Goal: Transaction & Acquisition: Obtain resource

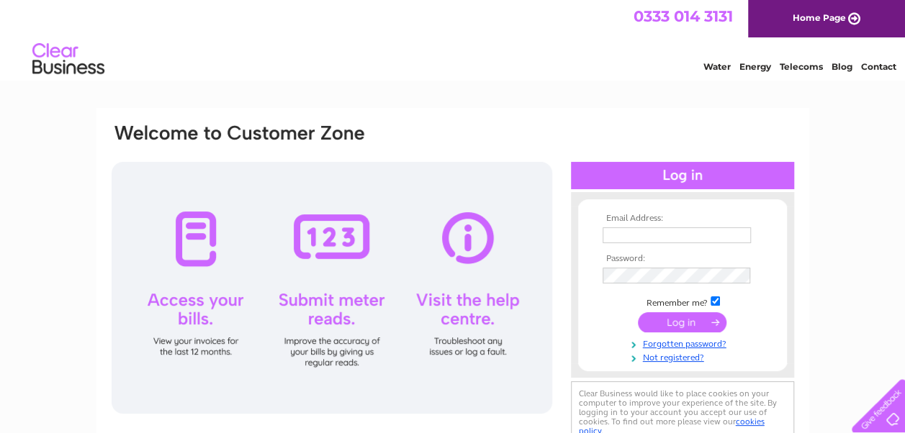
type input "[PERSON_NAME][EMAIL_ADDRESS][PERSON_NAME][DOMAIN_NAME]"
click at [654, 316] on input "submit" at bounding box center [682, 322] width 89 height 20
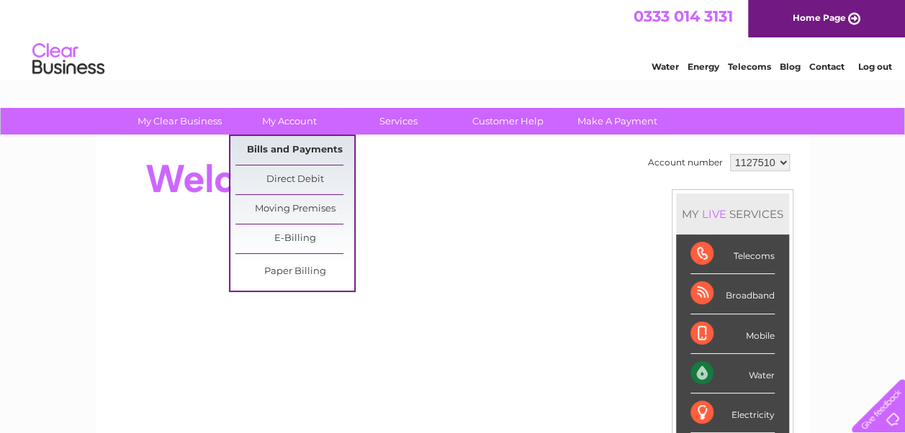
click at [275, 137] on link "Bills and Payments" at bounding box center [294, 150] width 119 height 29
click at [261, 150] on link "Bills and Payments" at bounding box center [294, 150] width 119 height 29
click at [279, 148] on link "Bills and Payments" at bounding box center [294, 150] width 119 height 29
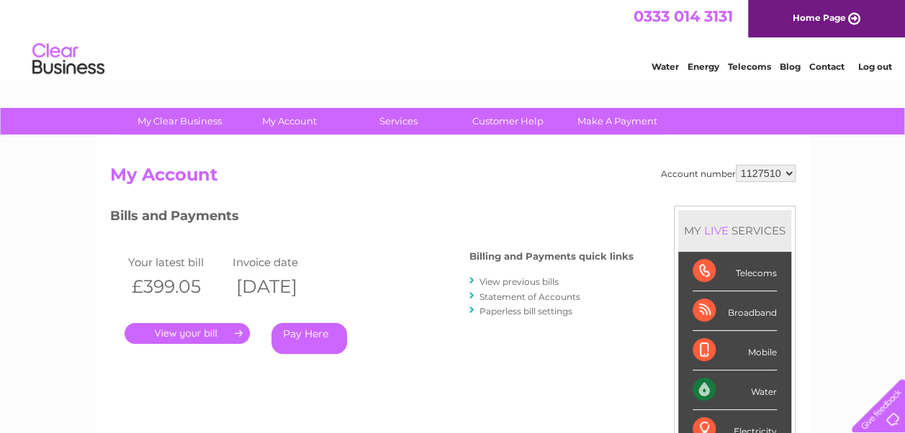
click at [190, 334] on link "." at bounding box center [187, 333] width 125 height 21
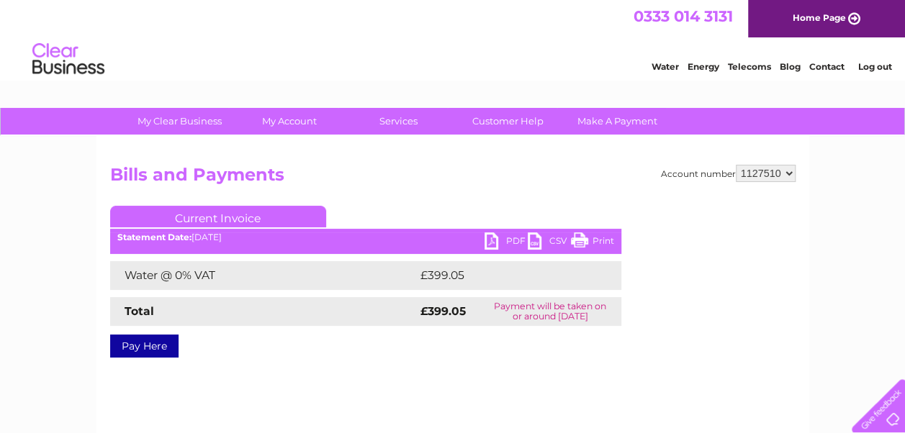
click at [500, 243] on link "PDF" at bounding box center [505, 243] width 43 height 21
